Goal: Information Seeking & Learning: Get advice/opinions

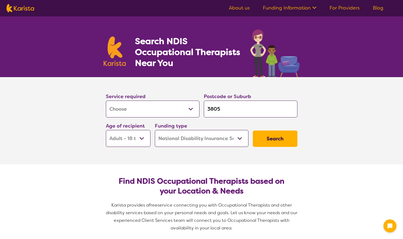
select select "[MEDICAL_DATA]"
select select "AD"
select select "NDIS"
select select "[MEDICAL_DATA]"
select select "AD"
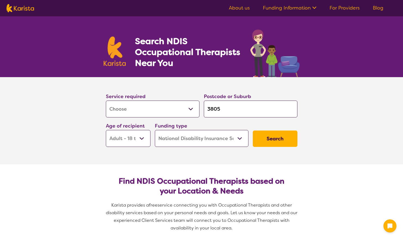
select select "NDIS"
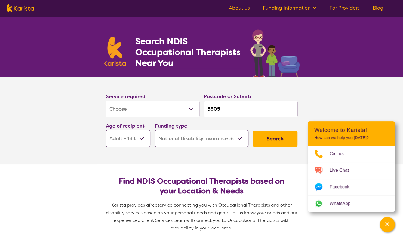
drag, startPoint x: 223, startPoint y: 108, endPoint x: 194, endPoint y: 107, distance: 28.9
click at [194, 107] on div "Service required Allied Health Assistant Assessment ([MEDICAL_DATA] or [MEDICAL…" at bounding box center [202, 119] width 196 height 59
type input "3"
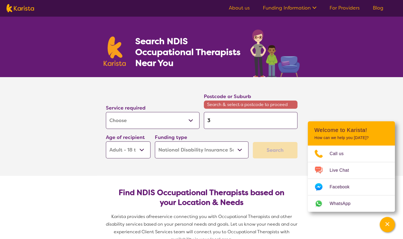
type input "39"
type input "393"
type input "3934"
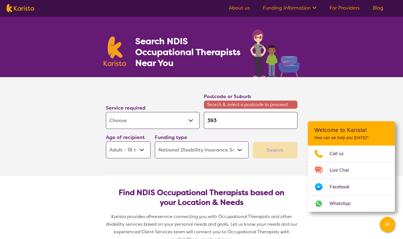
type input "3934"
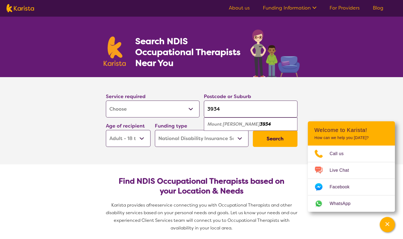
type input "3934"
click at [275, 139] on button "Search" at bounding box center [275, 138] width 45 height 16
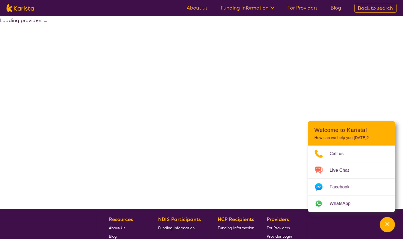
select select "by_score"
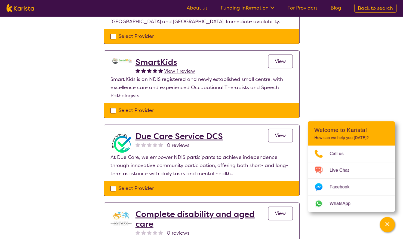
scroll to position [172, 0]
